Goal: Information Seeking & Learning: Find specific fact

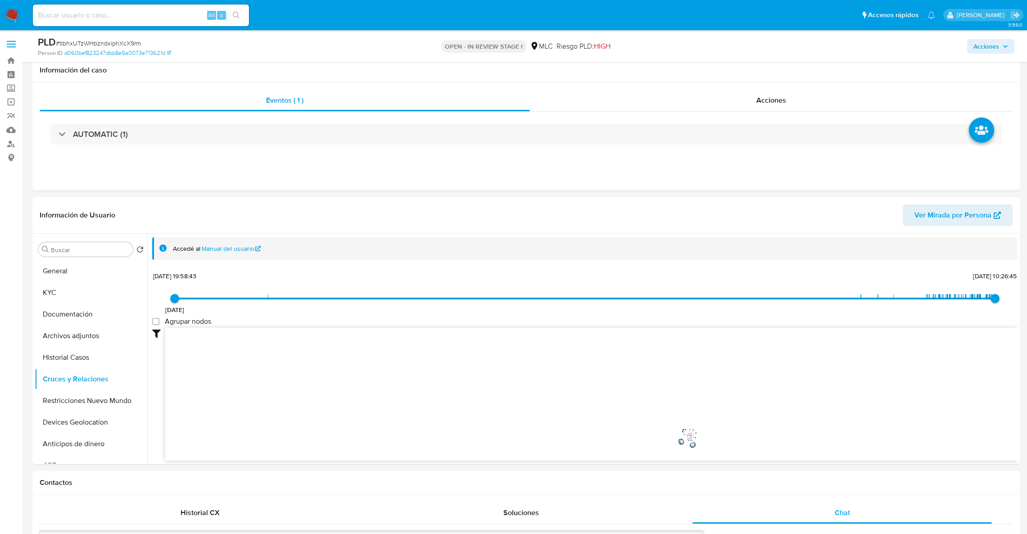
select select "10"
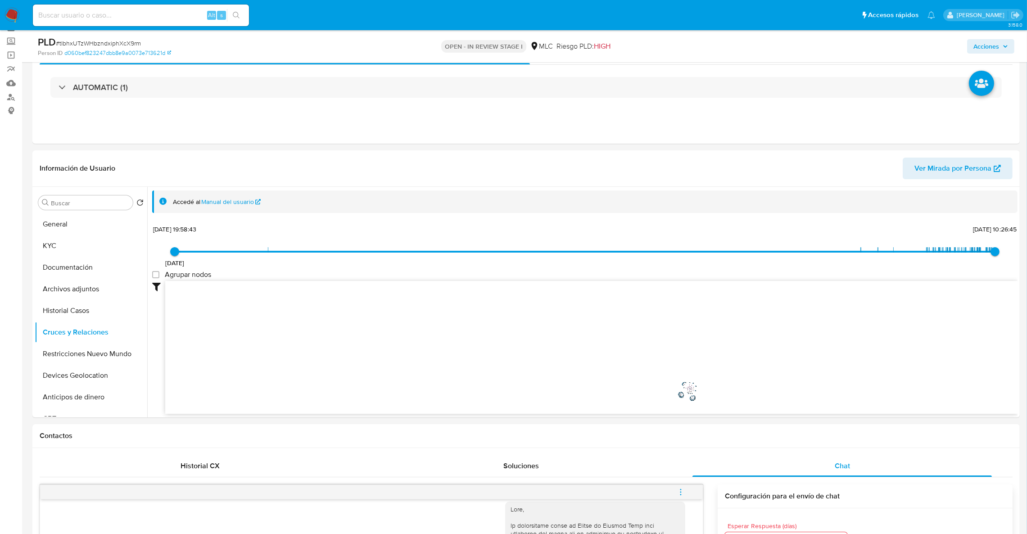
scroll to position [31, 0]
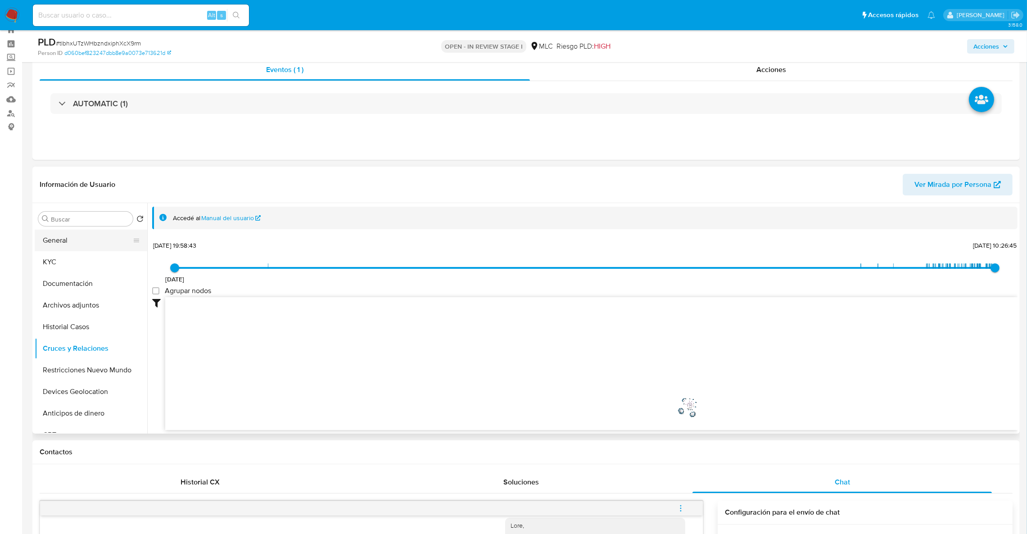
click at [54, 242] on button "General" at bounding box center [87, 241] width 105 height 22
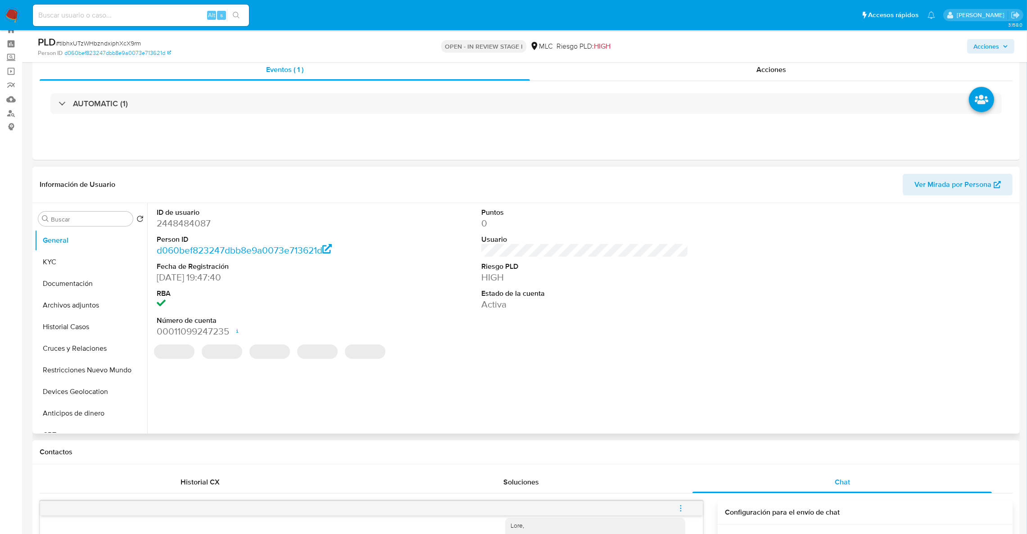
click at [174, 231] on dl "ID de usuario 2448484087 Person ID d060bef823247dbb8e9a0073e713621d Fecha de Re…" at bounding box center [260, 272] width 207 height 131
click at [173, 229] on dd "2448484087" at bounding box center [260, 223] width 207 height 13
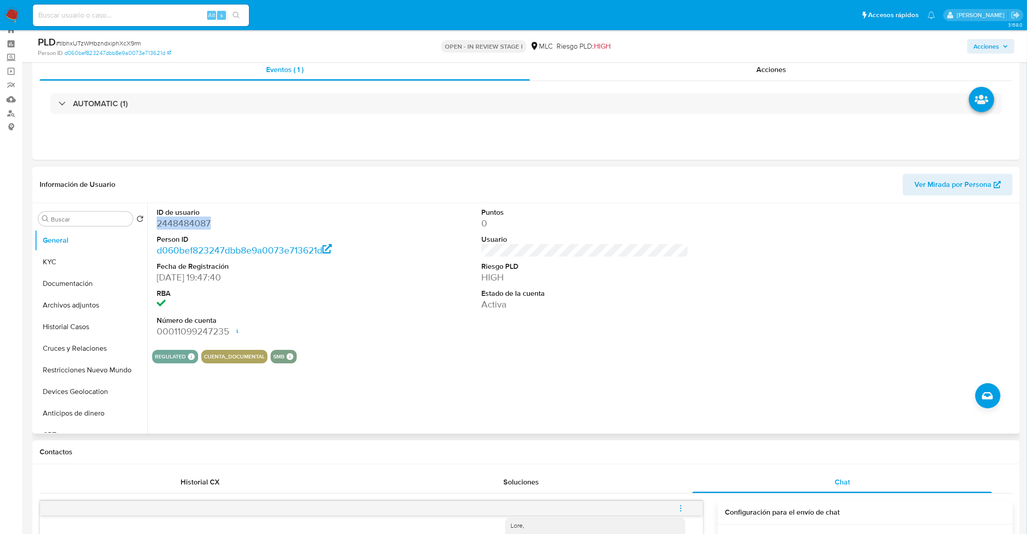
copy dd "2448484087"
click at [176, 223] on dd "2448484087" at bounding box center [260, 223] width 207 height 13
click at [187, 224] on dd "2448484087" at bounding box center [260, 223] width 207 height 13
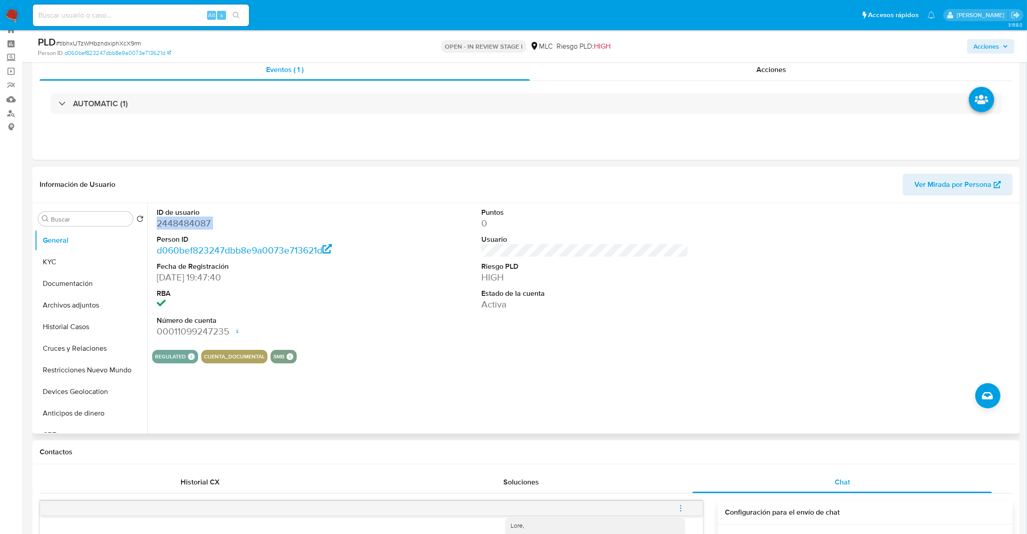
click at [194, 226] on dd "2448484087" at bounding box center [260, 223] width 207 height 13
click at [196, 226] on dd "2448484087" at bounding box center [260, 223] width 207 height 13
click at [204, 226] on dd "2448484087" at bounding box center [260, 223] width 207 height 13
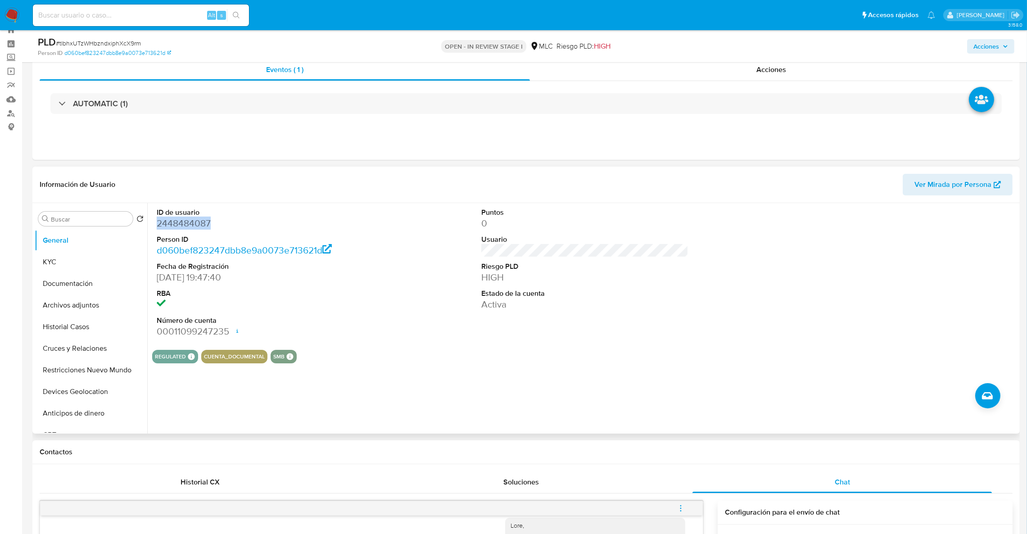
click at [204, 226] on dd "2448484087" at bounding box center [260, 223] width 207 height 13
copy dd "2448484087"
click at [920, 78] on div "Acciones" at bounding box center [771, 70] width 482 height 22
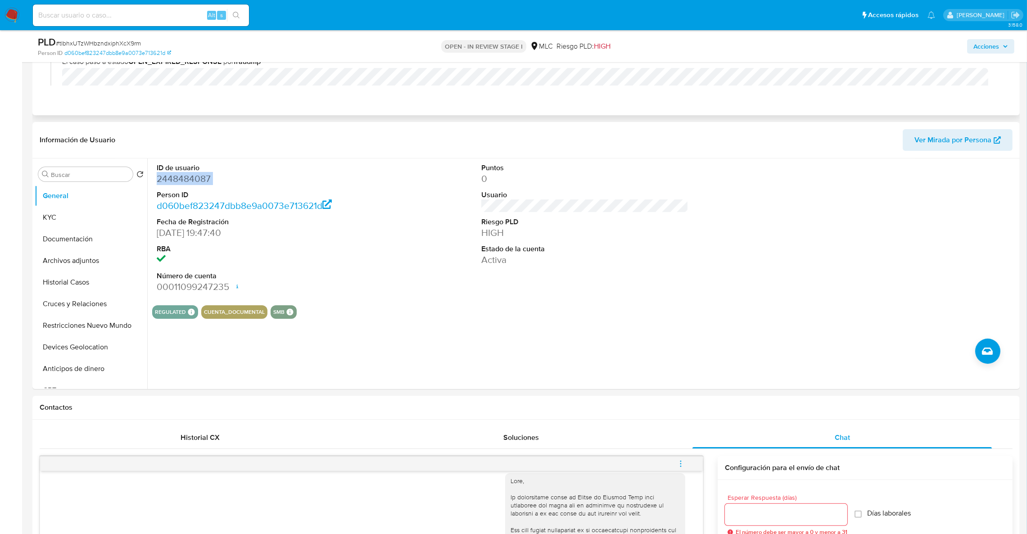
scroll to position [144, 0]
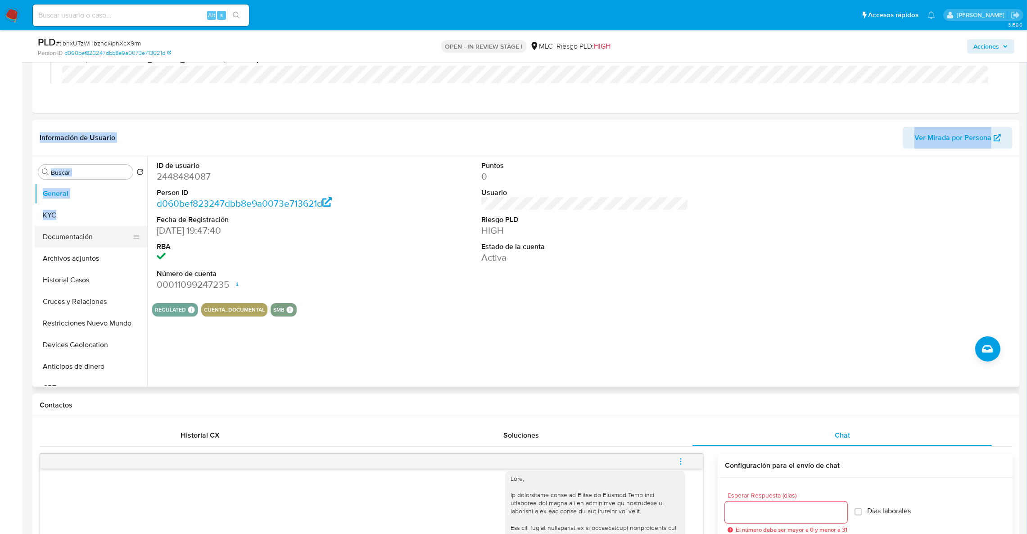
drag, startPoint x: 665, startPoint y: 99, endPoint x: 55, endPoint y: 239, distance: 625.7
click at [56, 237] on button "Documentación" at bounding box center [87, 237] width 105 height 22
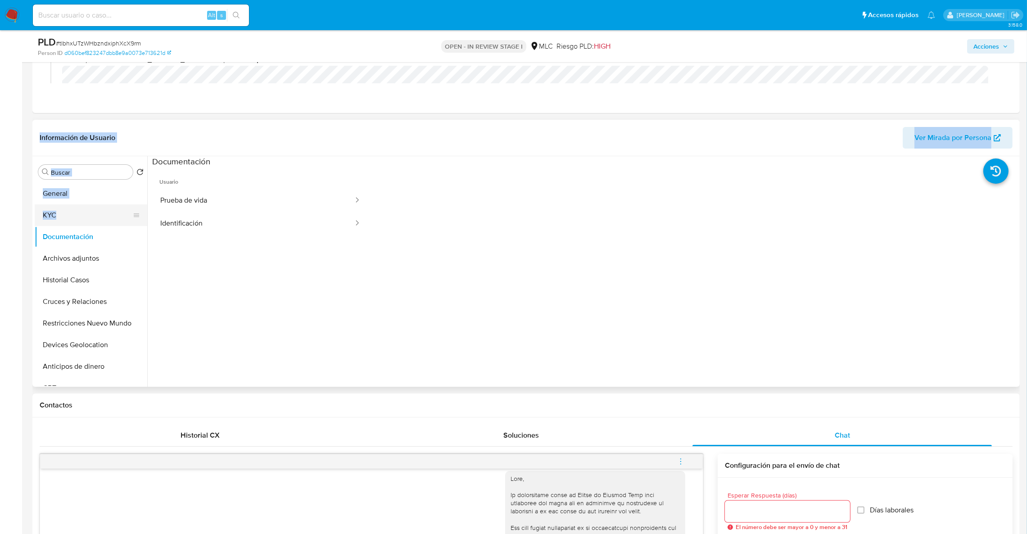
click at [48, 205] on button "KYC" at bounding box center [87, 215] width 105 height 22
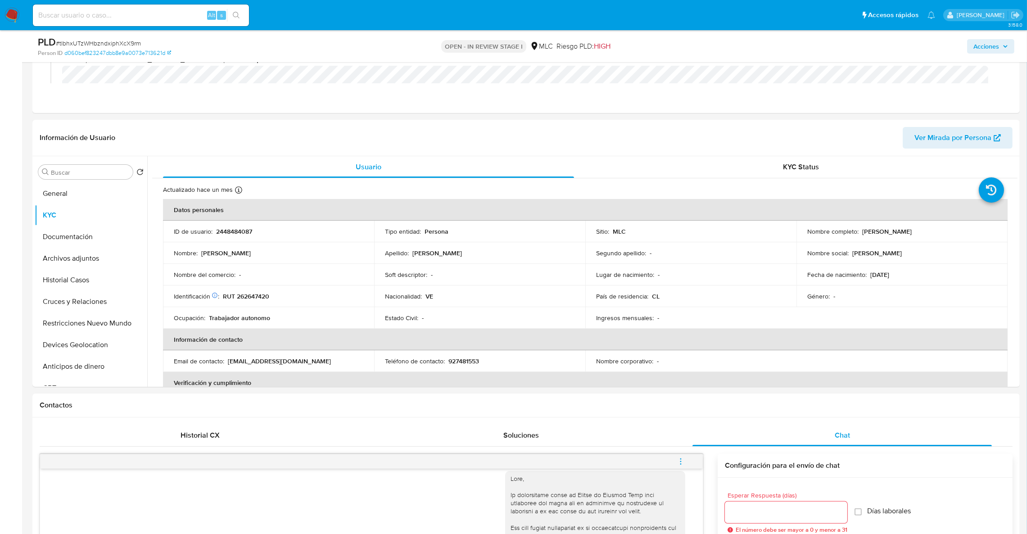
click at [360, 253] on div "Nombre : Johan Joel" at bounding box center [268, 253] width 189 height 8
drag, startPoint x: 860, startPoint y: 235, endPoint x: 961, endPoint y: 226, distance: 101.7
click at [961, 226] on td "Nombre completo : Johan Joel Villarroel Molina" at bounding box center [901, 232] width 211 height 22
copy p "Johan Joel Villarroel Molina"
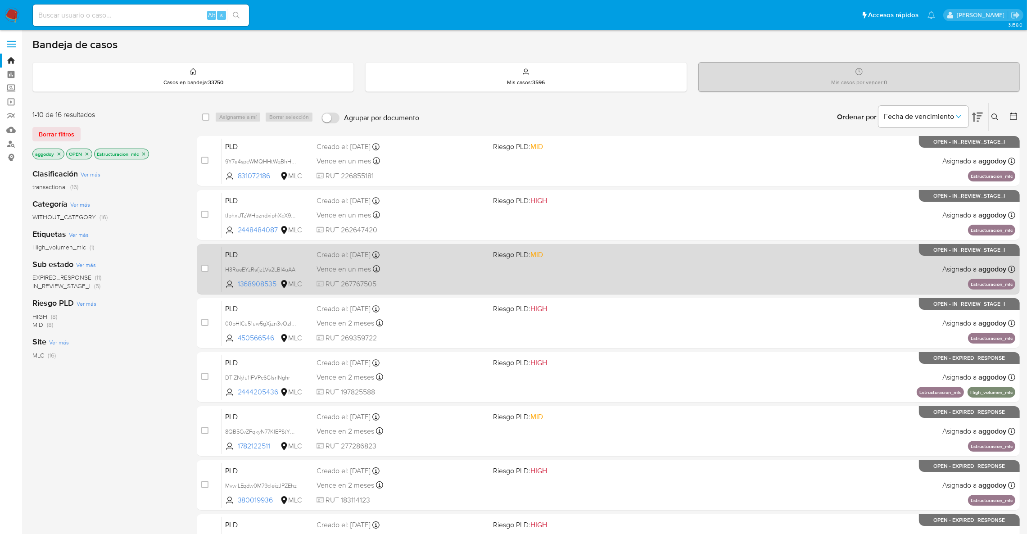
click at [536, 266] on div "PLD H3RaeEYzRsfjzLVs2LBI4uAA 1368908535 MLC Riesgo PLD: MID Creado el: [DATE] C…" at bounding box center [617, 268] width 793 height 45
click at [365, 288] on span "RUT 267767505" at bounding box center [400, 284] width 169 height 10
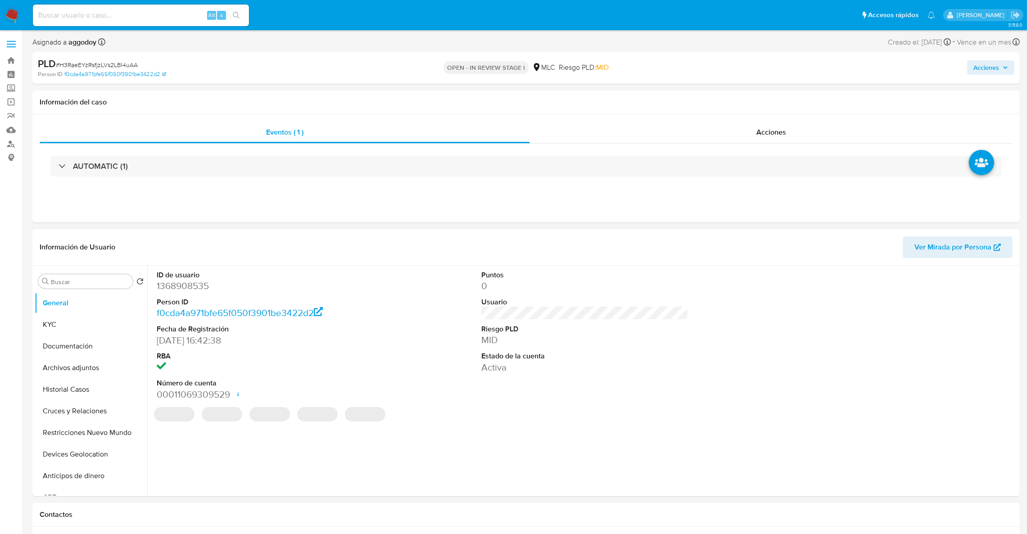
select select "10"
click at [181, 279] on dd "1368908535" at bounding box center [260, 285] width 207 height 13
copy dd "1368908535"
select select "10"
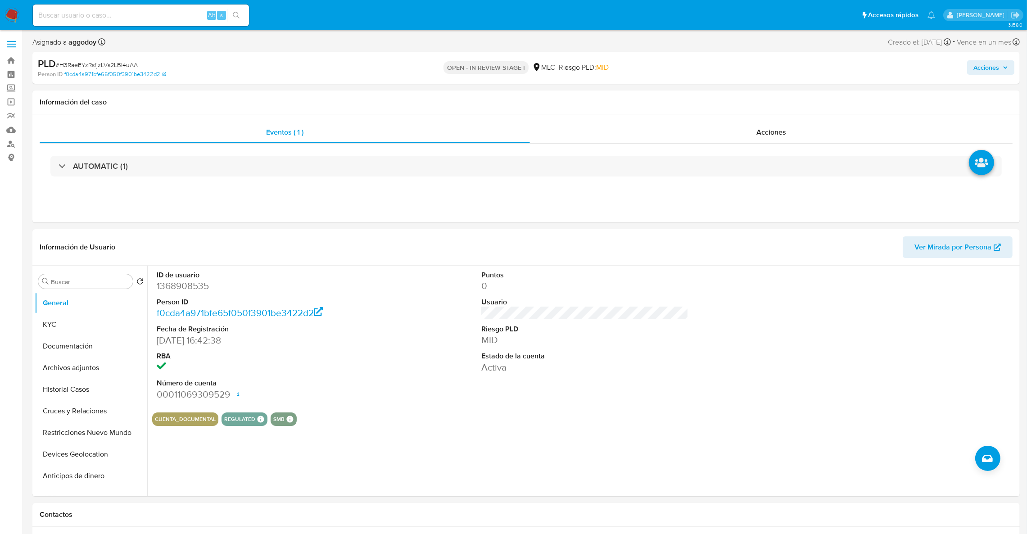
click at [88, 61] on span "# H3RaeEYzRsfjzLVs2LBI4uAA" at bounding box center [97, 64] width 82 height 9
copy span "H3RaeEYzRsfjzLVs2LBI4uAA"
